Goal: Task Accomplishment & Management: Manage account settings

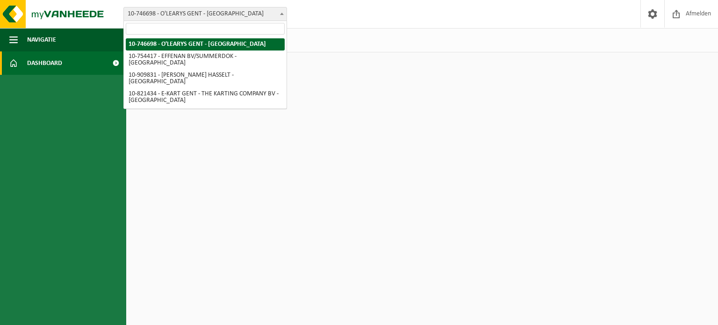
click at [272, 14] on span "10-746698 - O'LEARYS GENT - [GEOGRAPHIC_DATA]" at bounding box center [205, 13] width 163 height 13
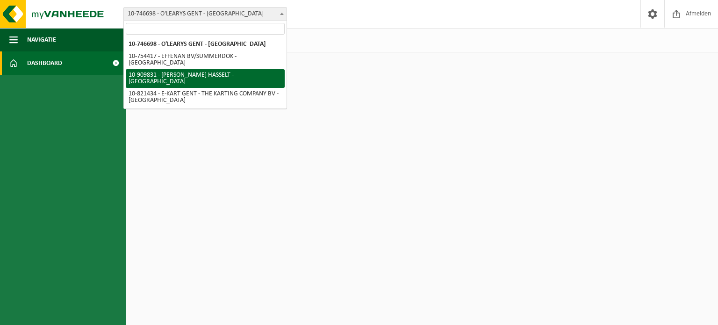
select select "124241"
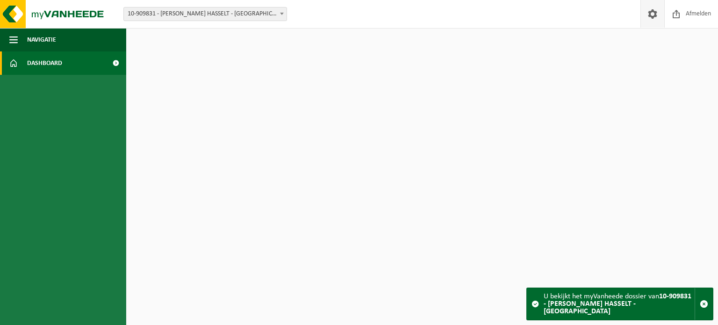
drag, startPoint x: 634, startPoint y: 13, endPoint x: 650, endPoint y: 13, distance: 16.8
click at [634, 13] on div "Vestiging: 10-746698 - O'LEARYS GENT - GENT 10-754417 - EFFENAN BV/SUMMERDOK - …" at bounding box center [359, 14] width 718 height 29
click at [651, 13] on span at bounding box center [653, 14] width 14 height 28
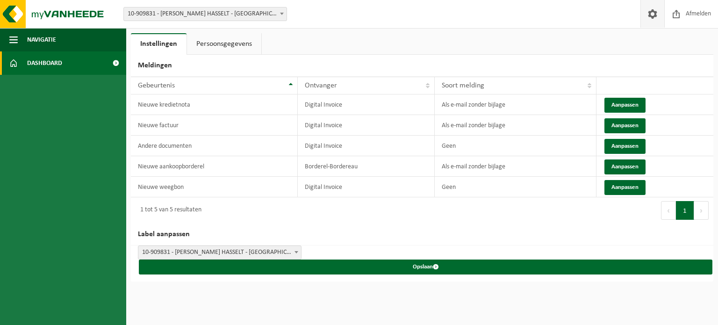
click at [58, 65] on span "Dashboard" at bounding box center [44, 62] width 35 height 23
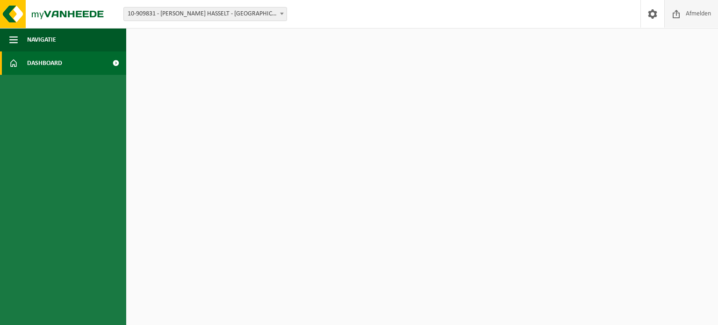
click at [687, 15] on span "Afmelden" at bounding box center [699, 14] width 30 height 28
